Goal: Information Seeking & Learning: Get advice/opinions

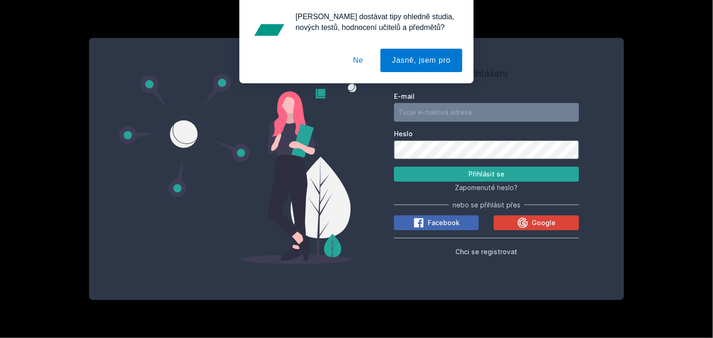
click at [356, 60] on button "Ne" at bounding box center [358, 60] width 34 height 23
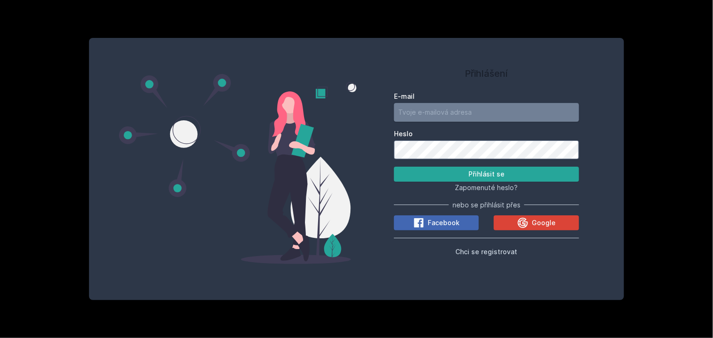
click at [437, 114] on input "E-mail" at bounding box center [486, 112] width 185 height 19
type input "[EMAIL_ADDRESS][PERSON_NAME][DOMAIN_NAME]"
drag, startPoint x: 476, startPoint y: 111, endPoint x: 393, endPoint y: 111, distance: 83.8
click at [394, 111] on input "[EMAIL_ADDRESS][PERSON_NAME][DOMAIN_NAME]" at bounding box center [486, 112] width 185 height 19
click at [372, 196] on div "Přihlášení E-mail [PERSON_NAME][EMAIL_ADDRESS][DOMAIN_NAME] Heslo Přihlásit se …" at bounding box center [486, 169] width 260 height 240
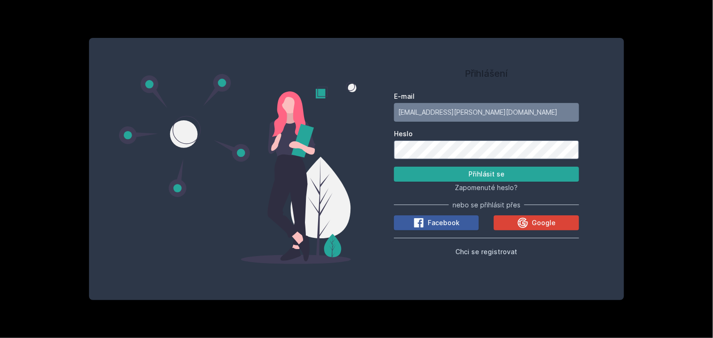
click at [425, 222] on div "Facebook" at bounding box center [436, 222] width 46 height 11
click at [519, 225] on icon at bounding box center [523, 222] width 10 height 10
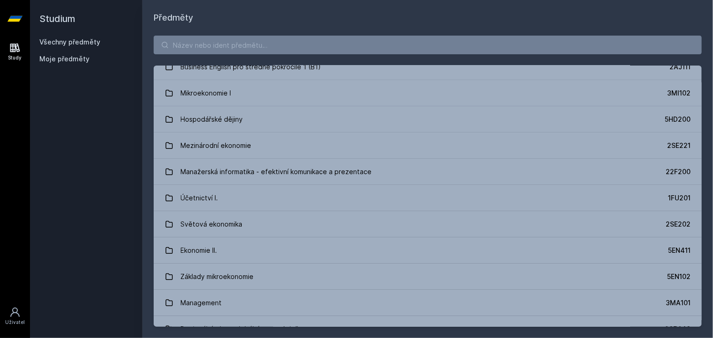
scroll to position [234, 0]
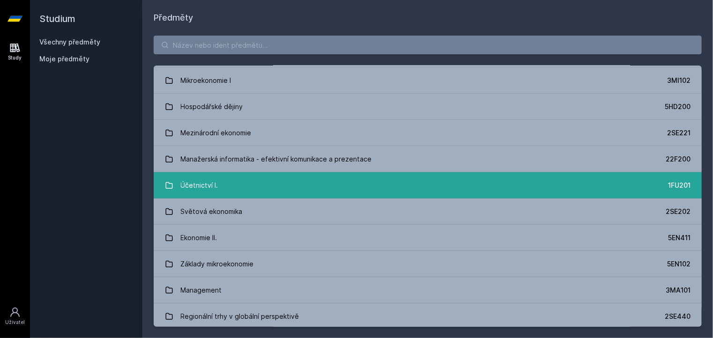
click at [227, 185] on link "Účetnictví I. 1FU201" at bounding box center [428, 185] width 548 height 26
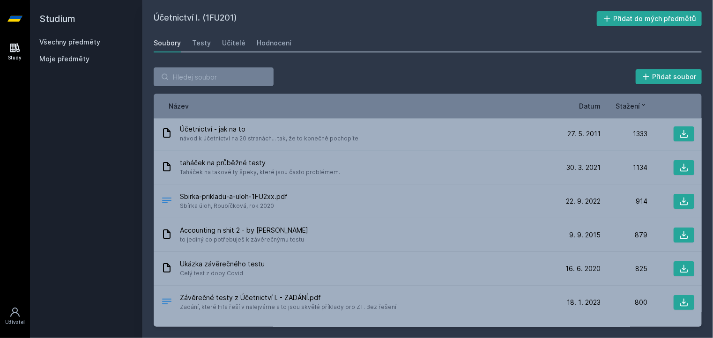
scroll to position [47, 0]
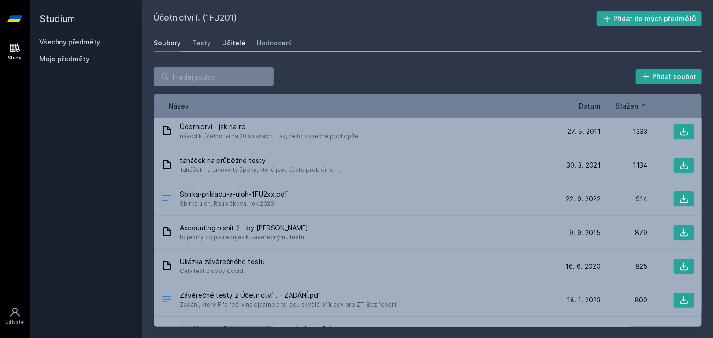
click at [229, 40] on div "Učitelé" at bounding box center [233, 42] width 23 height 9
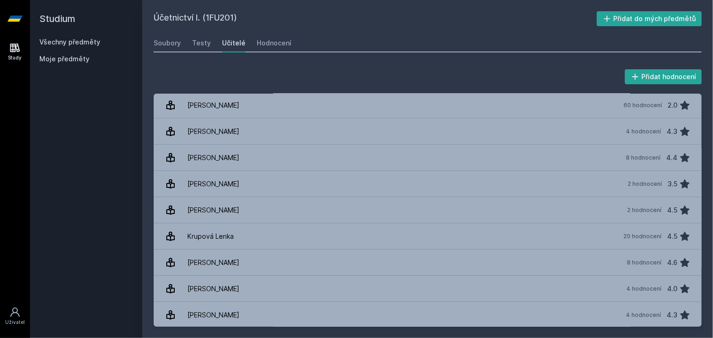
scroll to position [422, 0]
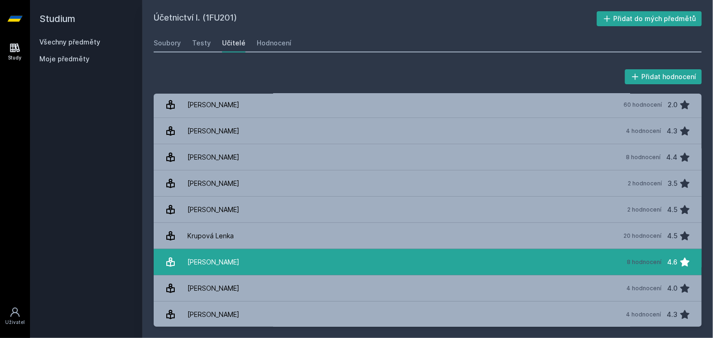
click at [222, 268] on div "[PERSON_NAME]" at bounding box center [213, 262] width 52 height 19
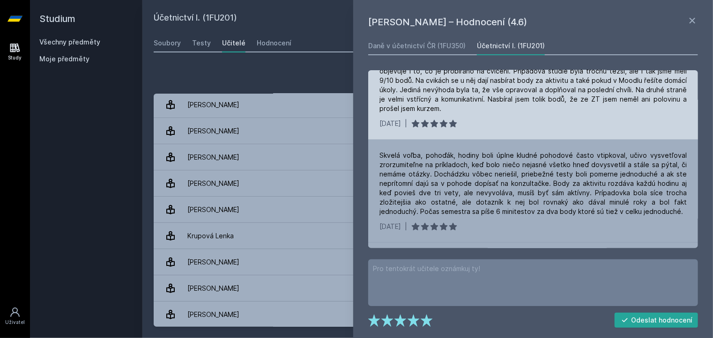
scroll to position [94, 0]
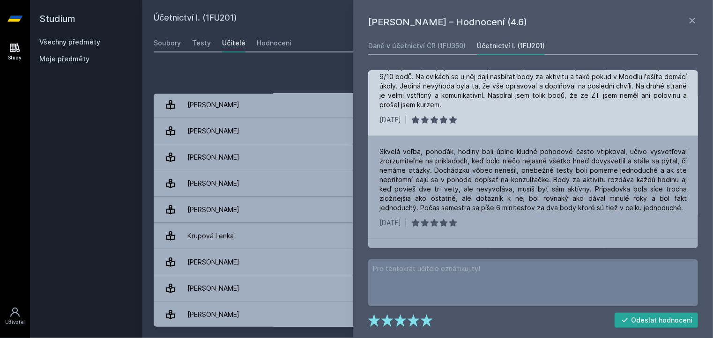
drag, startPoint x: 608, startPoint y: 121, endPoint x: 606, endPoint y: 112, distance: 9.1
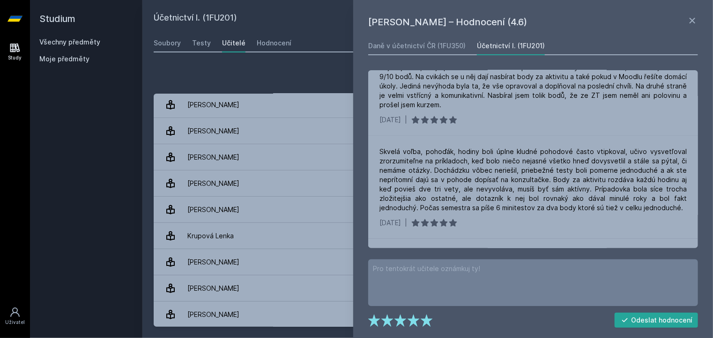
drag, startPoint x: 606, startPoint y: 112, endPoint x: 618, endPoint y: 37, distance: 75.9
click at [619, 38] on div "Daně v účetnictví ČR (1FU350) Účetnictví I. (1FU201)" at bounding box center [533, 46] width 330 height 19
click at [693, 20] on icon at bounding box center [692, 20] width 11 height 11
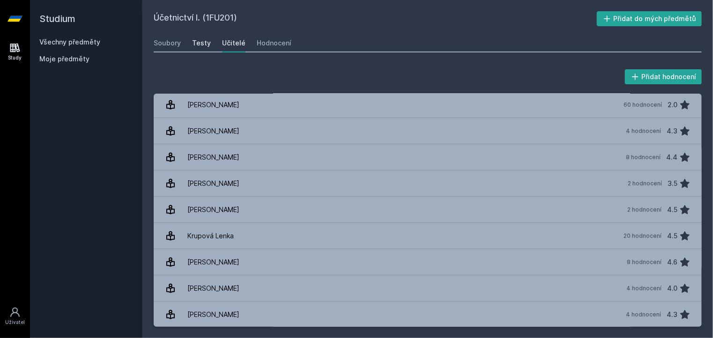
click at [197, 45] on div "Testy" at bounding box center [201, 42] width 19 height 9
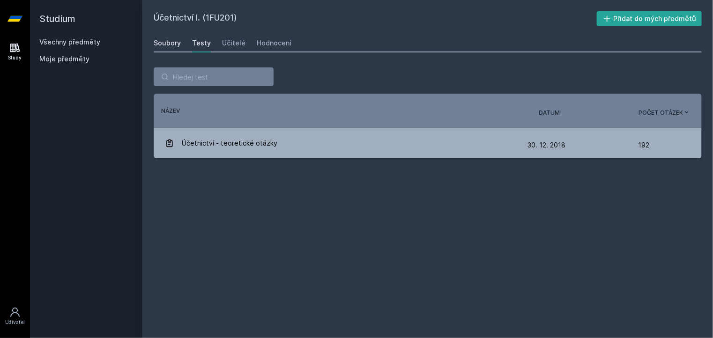
click at [166, 45] on div "Soubory" at bounding box center [167, 42] width 27 height 9
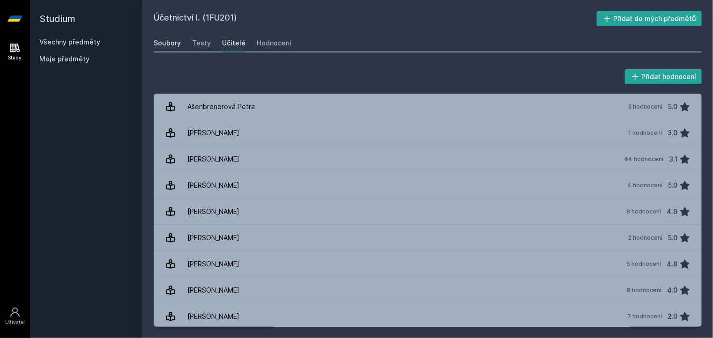
click at [171, 44] on div "Soubory" at bounding box center [167, 42] width 27 height 9
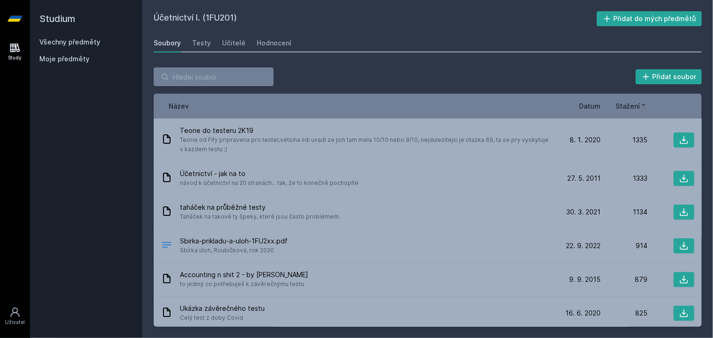
click at [71, 42] on link "Všechny předměty" at bounding box center [69, 42] width 61 height 8
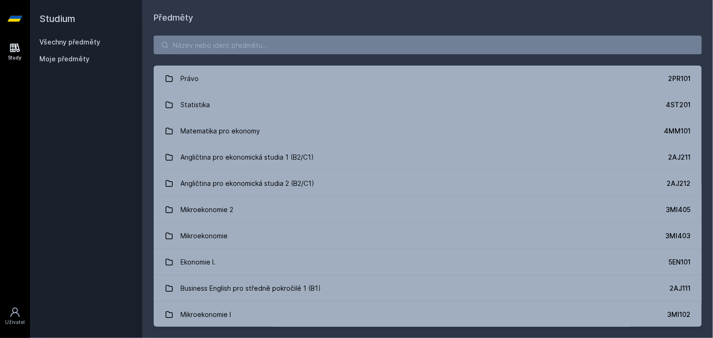
click at [82, 66] on div "Moje předměty" at bounding box center [86, 60] width 94 height 13
click at [78, 60] on span "Moje předměty" at bounding box center [64, 58] width 50 height 9
click at [64, 59] on span "Moje předměty" at bounding box center [64, 58] width 50 height 9
click at [64, 60] on span "Moje předměty" at bounding box center [64, 58] width 50 height 9
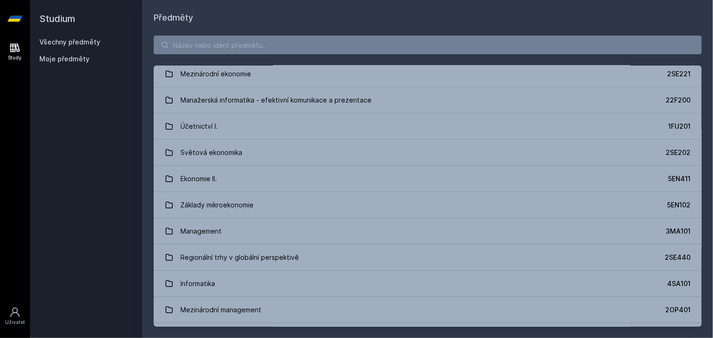
scroll to position [281, 0]
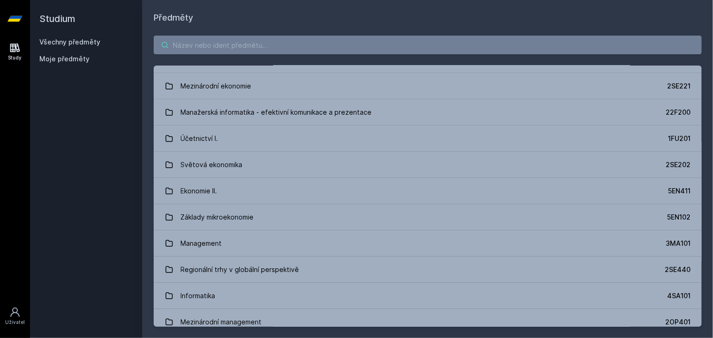
click at [193, 52] on input "search" at bounding box center [428, 45] width 548 height 19
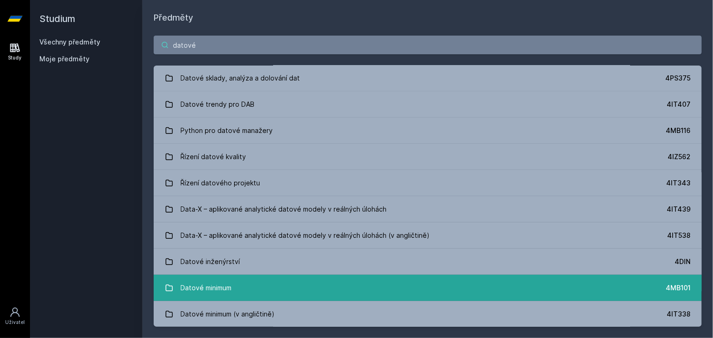
type input "datové"
click at [236, 291] on link "Datové minimum 4MB101" at bounding box center [428, 288] width 548 height 26
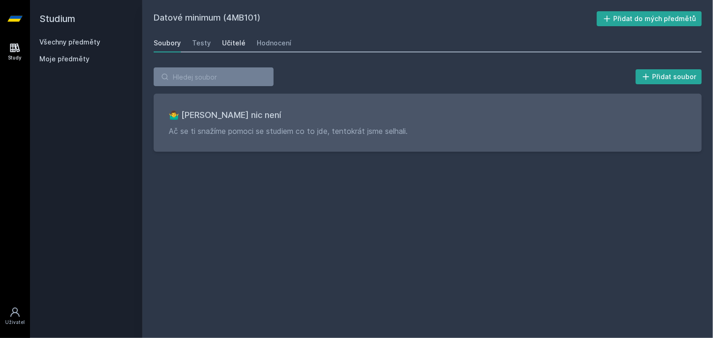
click at [230, 47] on div "Učitelé" at bounding box center [233, 42] width 23 height 9
click at [176, 45] on div "Soubory" at bounding box center [167, 42] width 27 height 9
click at [89, 45] on link "Všechny předměty" at bounding box center [69, 42] width 61 height 8
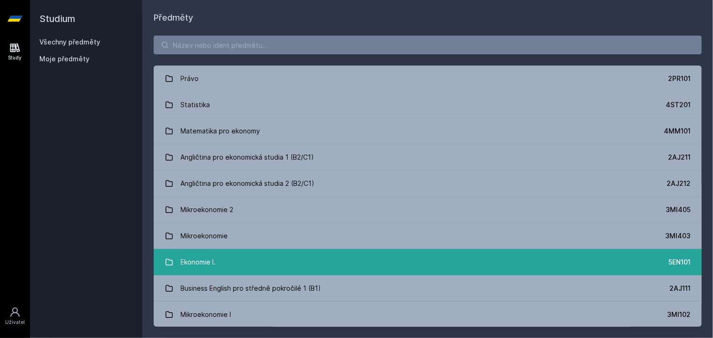
click at [229, 256] on link "Ekonomie I. 5EN101" at bounding box center [428, 262] width 548 height 26
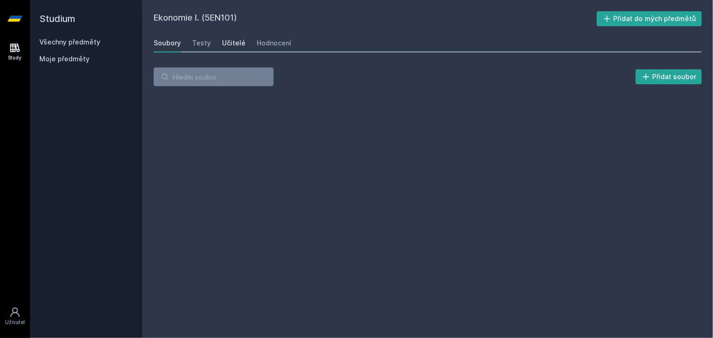
click at [228, 42] on div "Učitelé" at bounding box center [233, 42] width 23 height 9
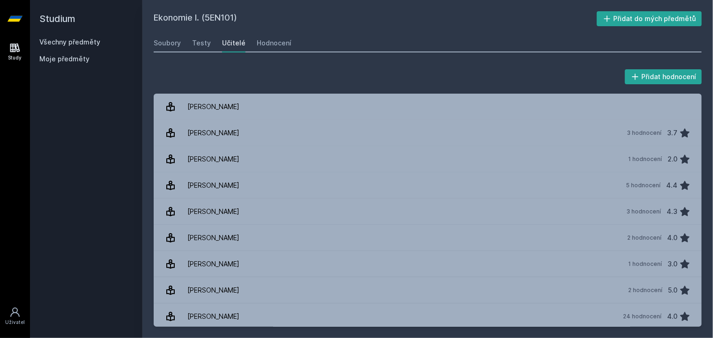
click at [63, 45] on link "Všechny předměty" at bounding box center [69, 42] width 61 height 8
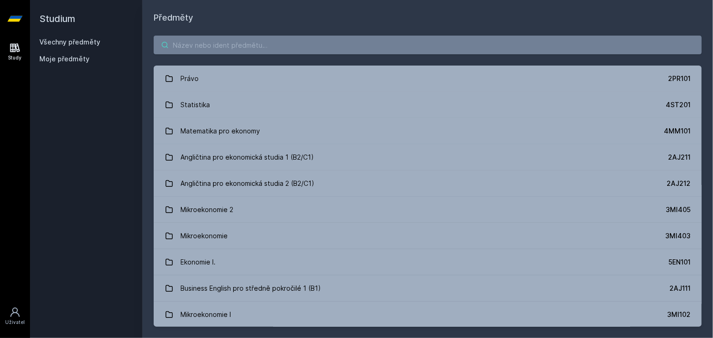
click at [199, 44] on input "search" at bounding box center [428, 45] width 548 height 19
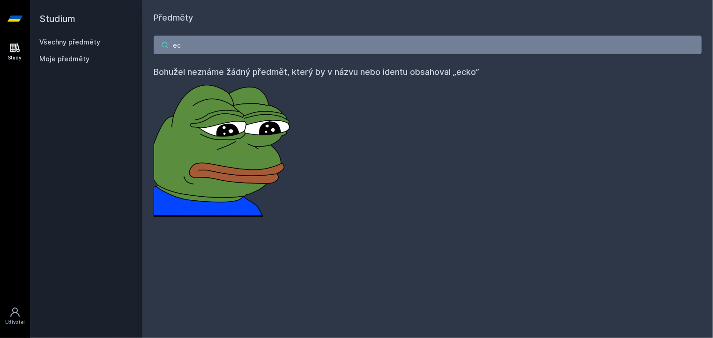
type input "e"
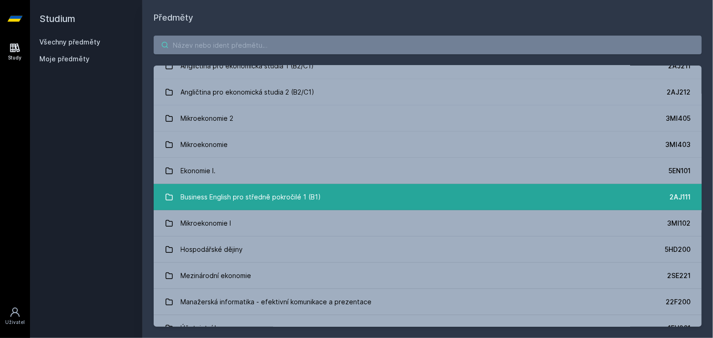
scroll to position [94, 0]
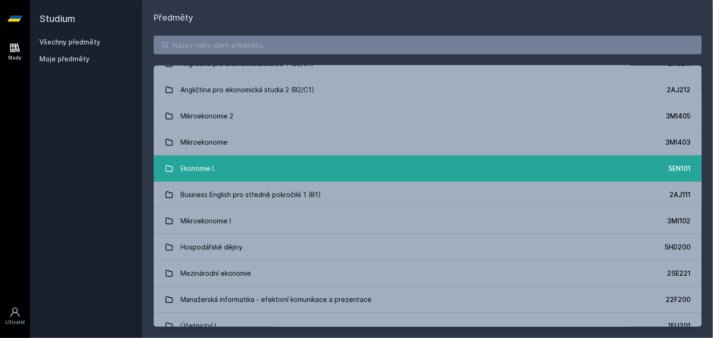
click at [223, 167] on link "Ekonomie I. 5EN101" at bounding box center [428, 169] width 548 height 26
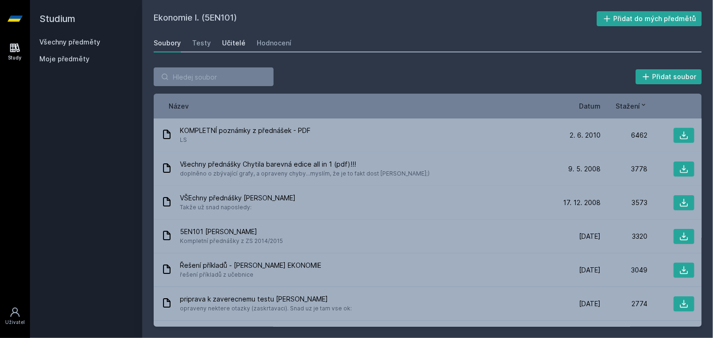
click at [236, 48] on link "Učitelé" at bounding box center [233, 43] width 23 height 19
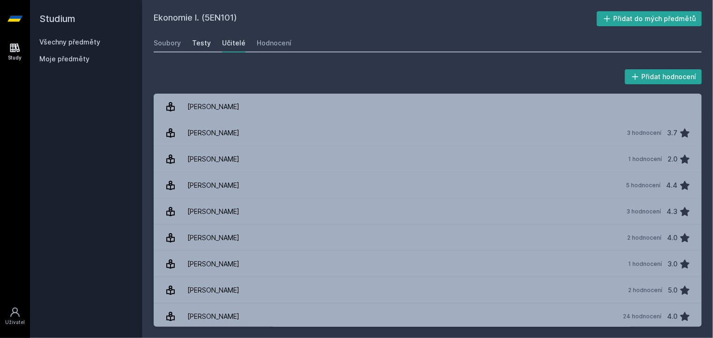
click at [205, 45] on div "Testy" at bounding box center [201, 42] width 19 height 9
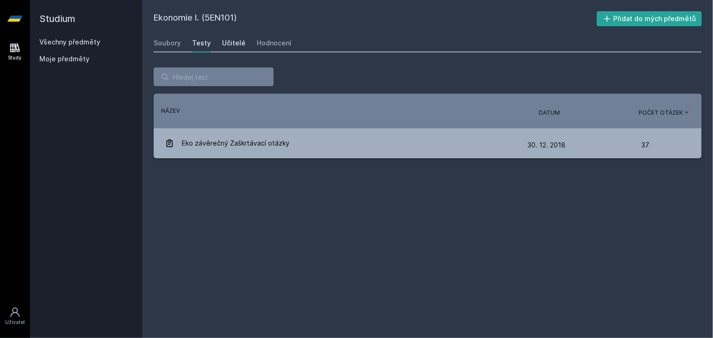
click at [227, 42] on div "Učitelé" at bounding box center [233, 42] width 23 height 9
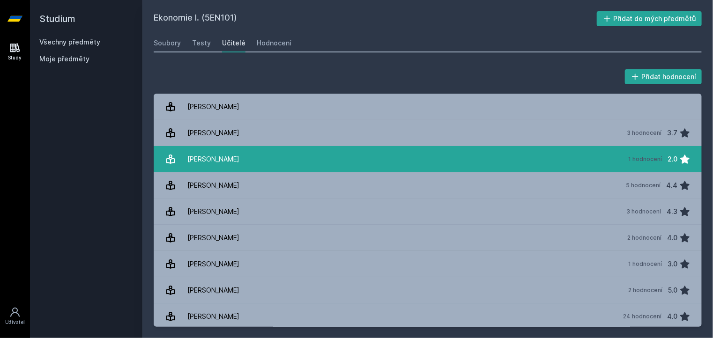
click at [668, 151] on div "2.0" at bounding box center [673, 159] width 10 height 19
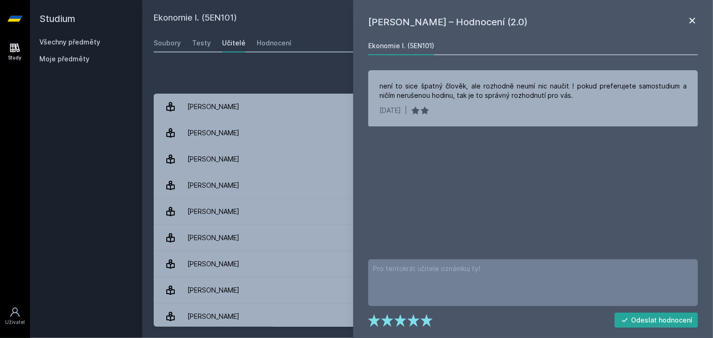
click at [695, 21] on icon at bounding box center [692, 20] width 11 height 11
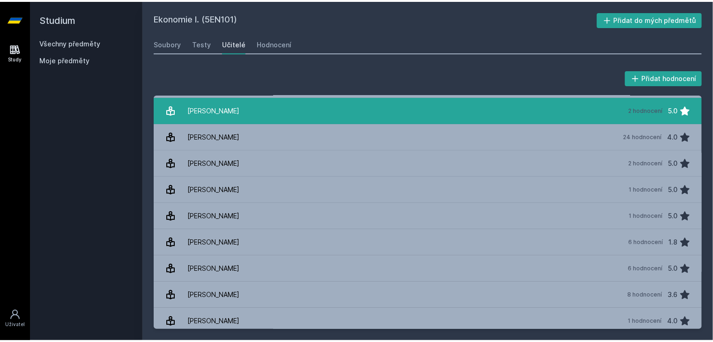
scroll to position [187, 0]
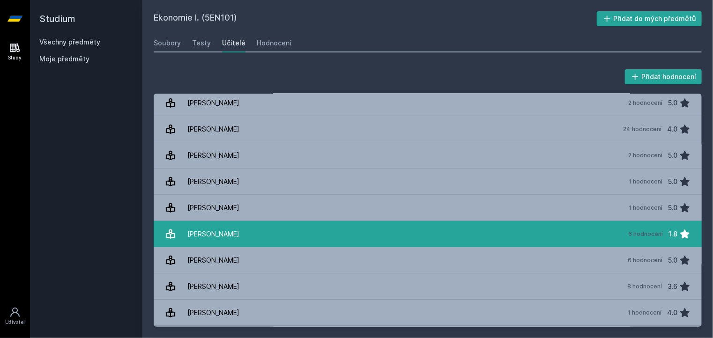
click at [650, 233] on div "6 hodnocení" at bounding box center [645, 233] width 35 height 7
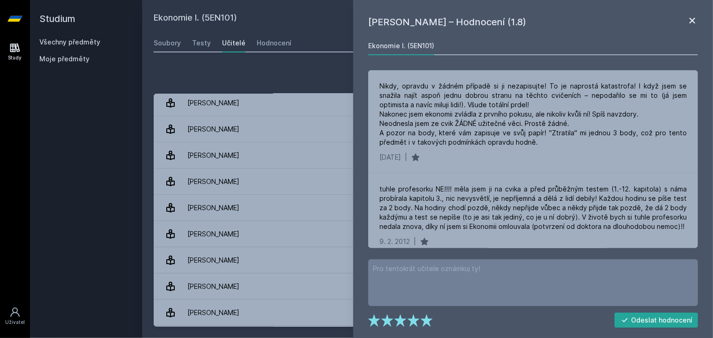
click at [692, 20] on icon at bounding box center [693, 21] width 6 height 6
drag, startPoint x: 109, startPoint y: 48, endPoint x: 94, endPoint y: 48, distance: 14.5
click at [108, 48] on div "Všechny předměty Moje předměty" at bounding box center [86, 52] width 94 height 30
click at [78, 46] on div "Všechny předměty" at bounding box center [86, 41] width 94 height 9
click at [697, 17] on icon at bounding box center [692, 20] width 11 height 11
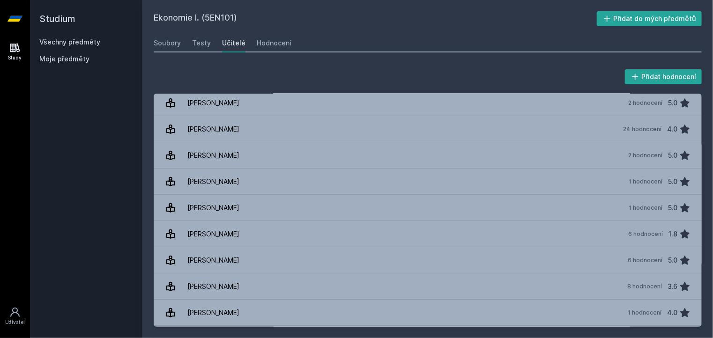
click at [72, 39] on link "Všechny předměty" at bounding box center [69, 42] width 61 height 8
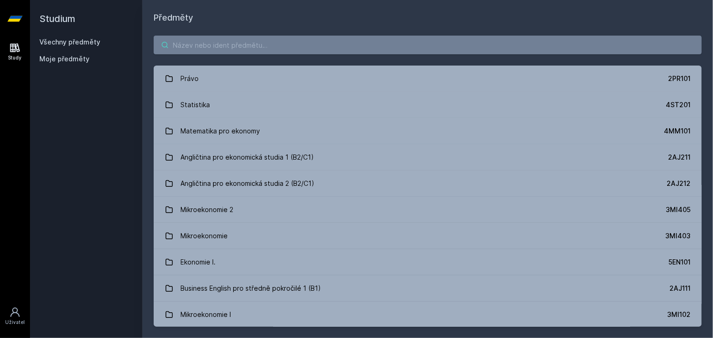
click at [208, 45] on input "search" at bounding box center [428, 45] width 548 height 19
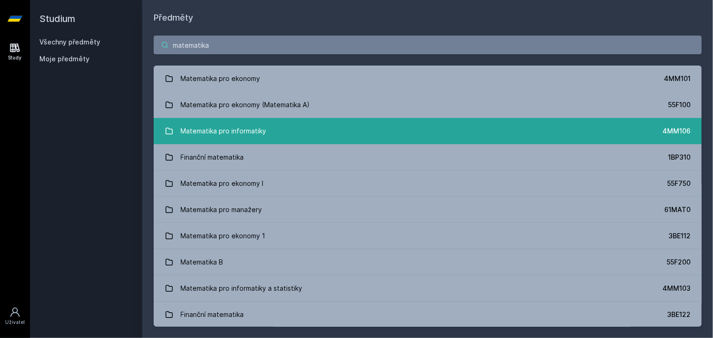
type input "matematika"
click at [233, 135] on div "Matematika pro informatiky" at bounding box center [224, 131] width 86 height 19
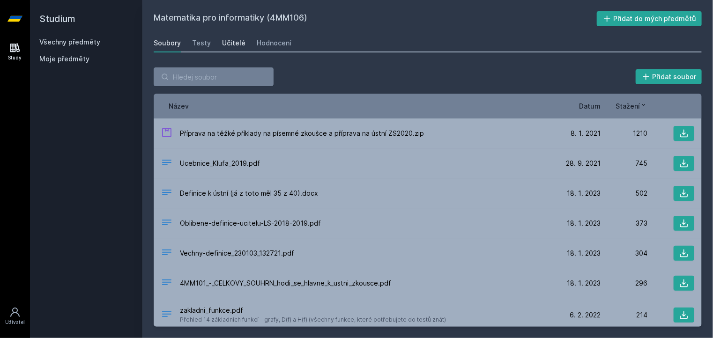
click at [237, 39] on div "Učitelé" at bounding box center [233, 42] width 23 height 9
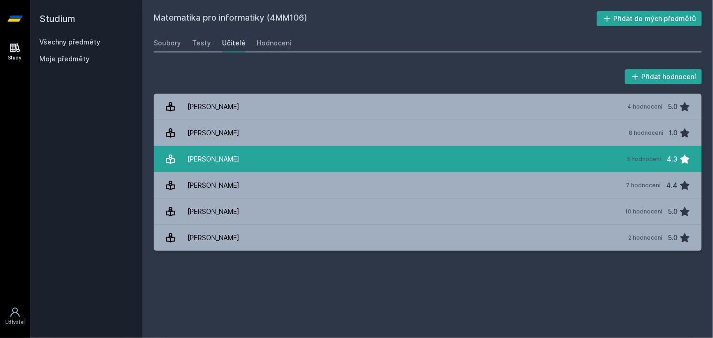
click at [229, 155] on div "[PERSON_NAME]" at bounding box center [213, 159] width 52 height 19
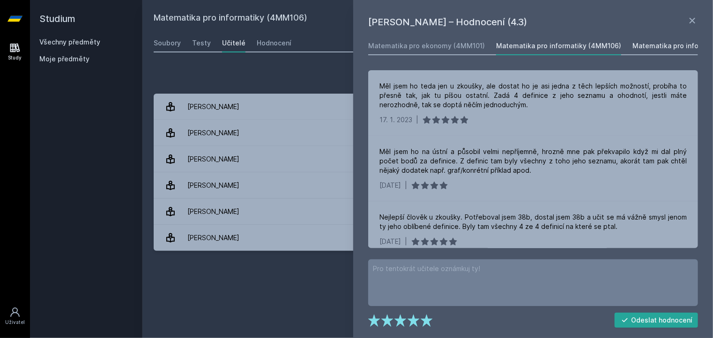
click at [661, 47] on div "Matematika pro informatiky a statistiky (4MM103)" at bounding box center [713, 45] width 163 height 9
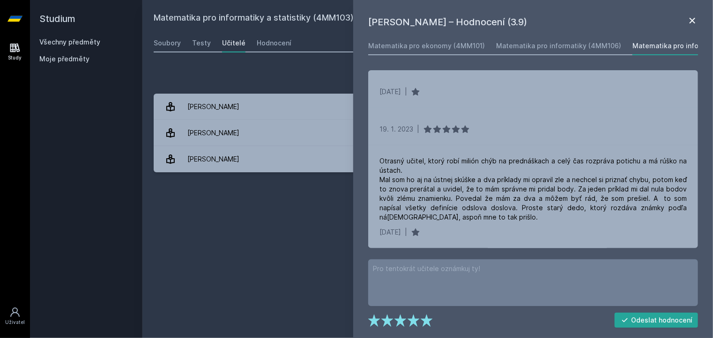
click at [688, 20] on icon at bounding box center [692, 20] width 11 height 11
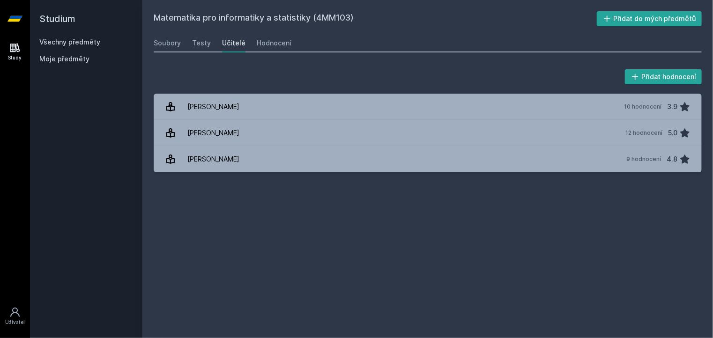
click at [69, 40] on link "Všechny předměty" at bounding box center [69, 42] width 61 height 8
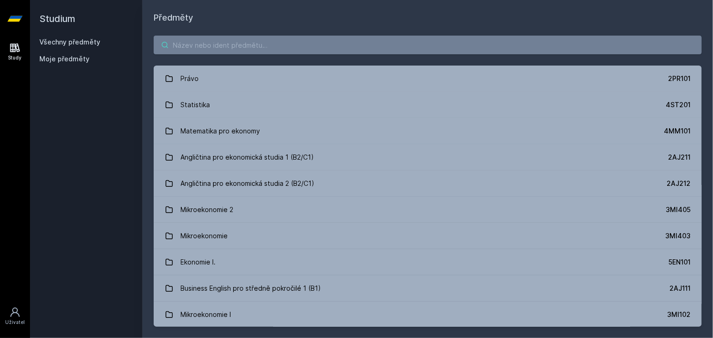
click at [258, 49] on input "search" at bounding box center [428, 45] width 548 height 19
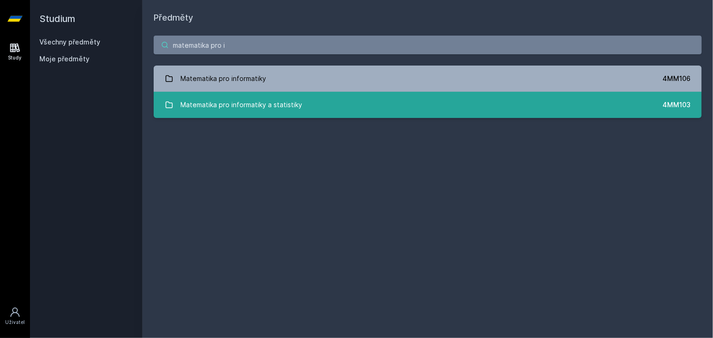
type input "matematika pro i"
click at [300, 107] on div "Matematika pro informatiky a statistiky" at bounding box center [242, 105] width 122 height 19
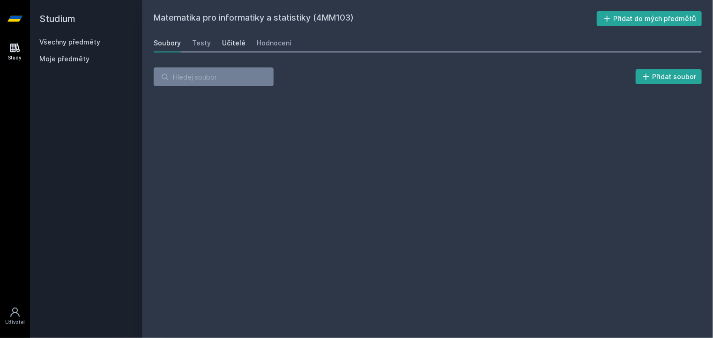
click at [237, 44] on div "Učitelé" at bounding box center [233, 42] width 23 height 9
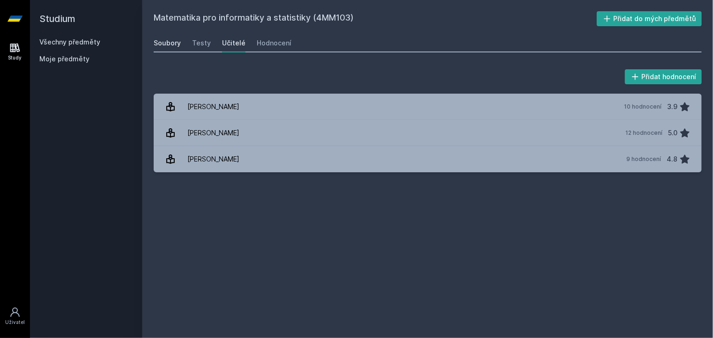
click at [163, 50] on link "Soubory" at bounding box center [167, 43] width 27 height 19
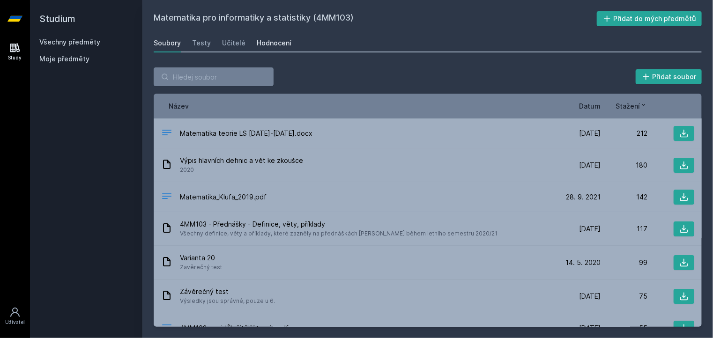
click at [258, 38] on link "Hodnocení" at bounding box center [274, 43] width 35 height 19
